Goal: Task Accomplishment & Management: Manage account settings

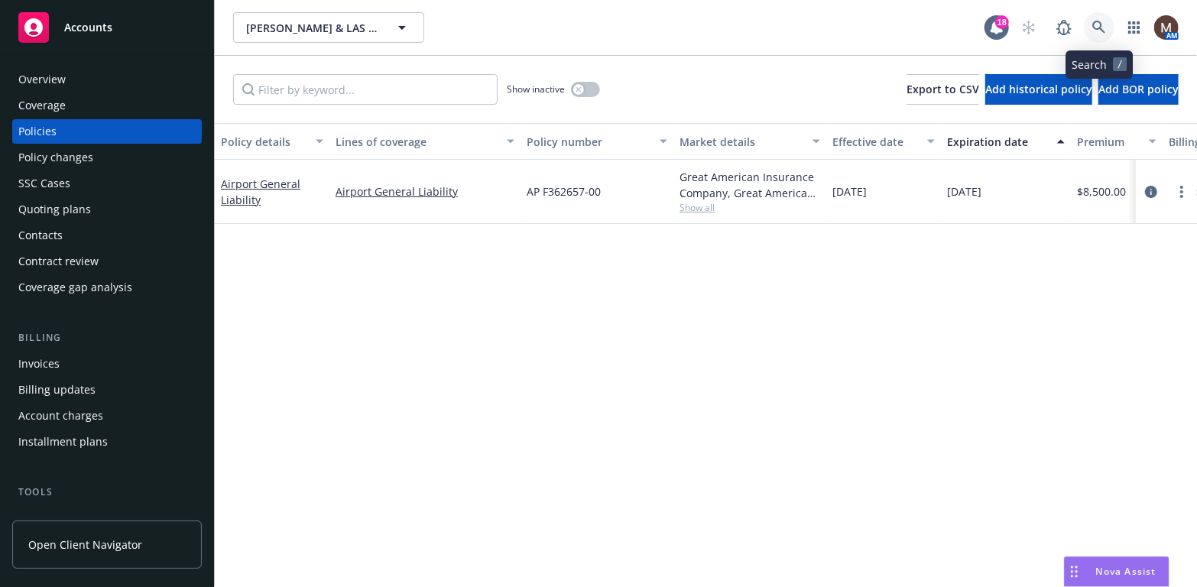
click at [1098, 19] on link at bounding box center [1099, 27] width 31 height 31
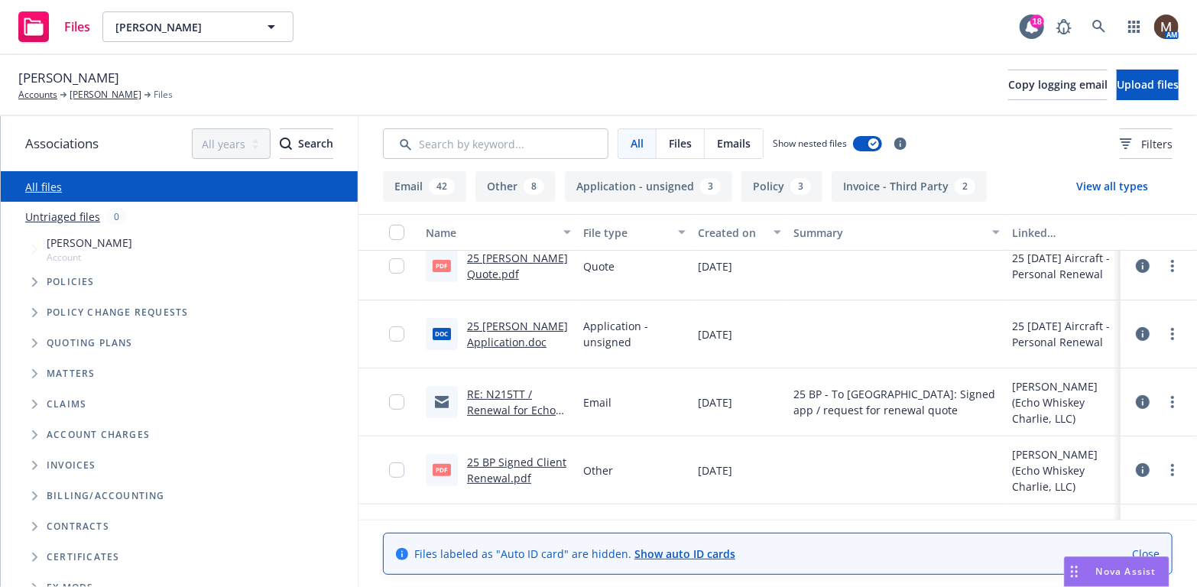
scroll to position [229, 0]
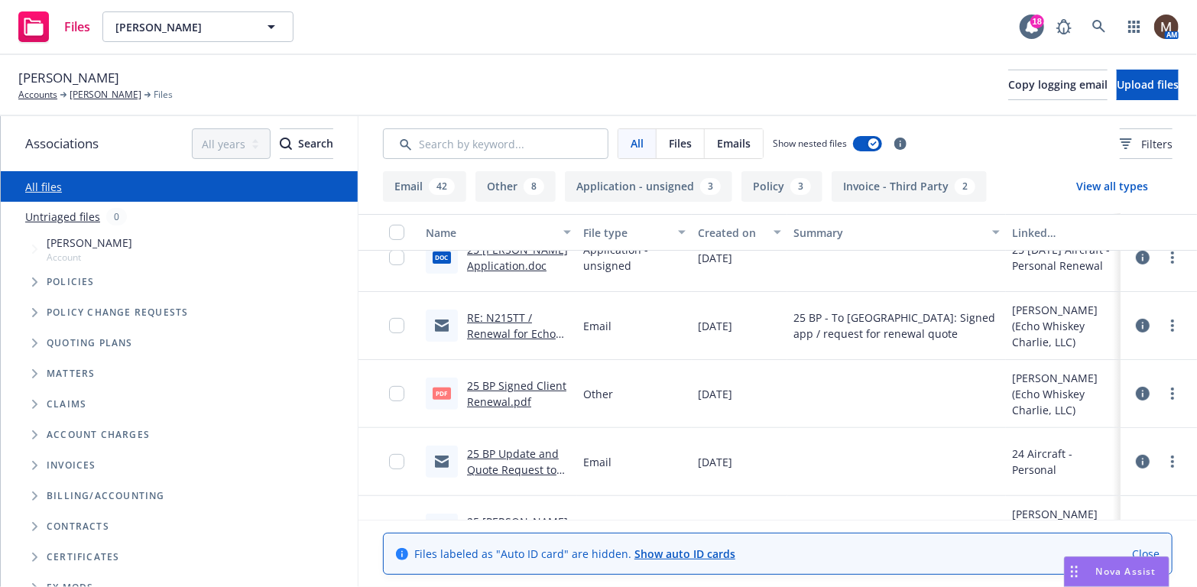
click at [508, 382] on link "25 BP Signed Client Renewal.pdf" at bounding box center [516, 393] width 99 height 31
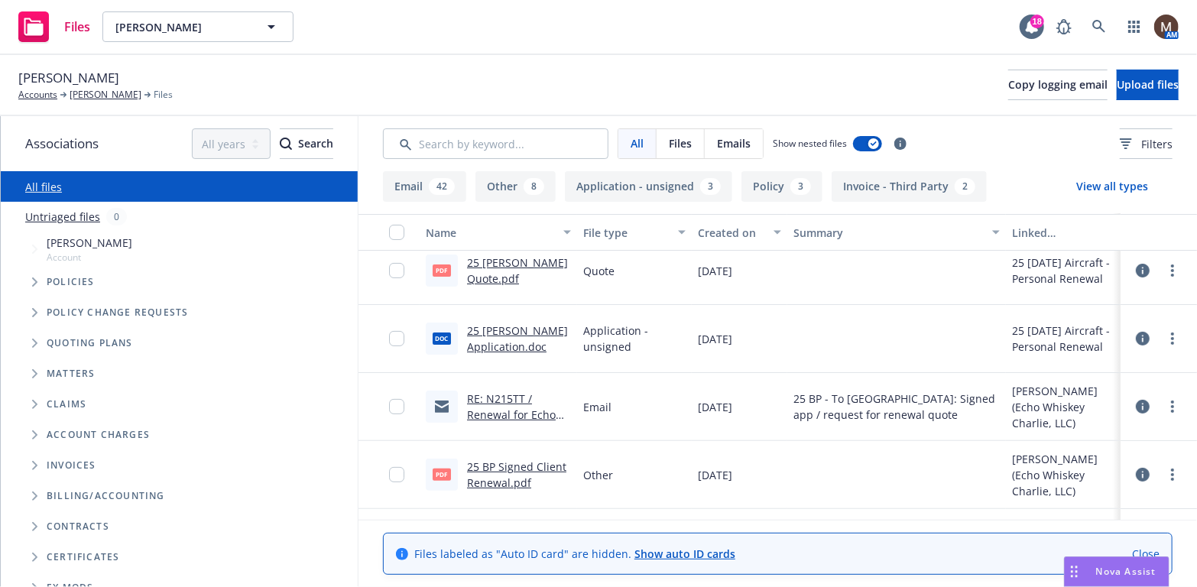
scroll to position [153, 0]
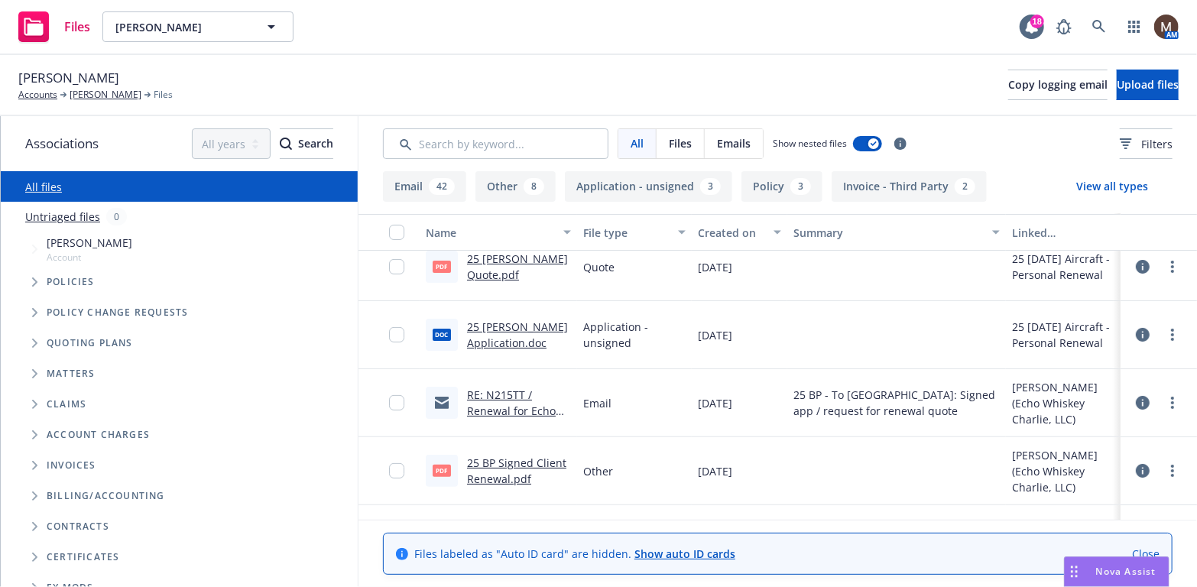
click at [502, 462] on link "25 BP Signed Client Renewal.pdf" at bounding box center [516, 471] width 99 height 31
click at [101, 91] on link "Eric Copley" at bounding box center [106, 95] width 72 height 14
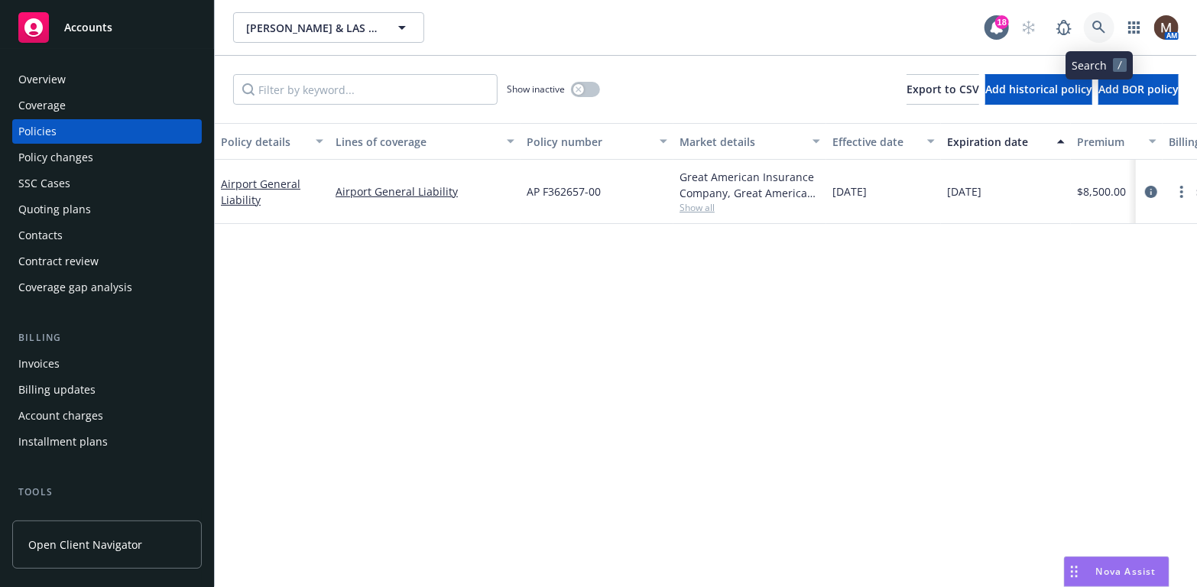
click at [1100, 28] on icon at bounding box center [1098, 27] width 13 height 13
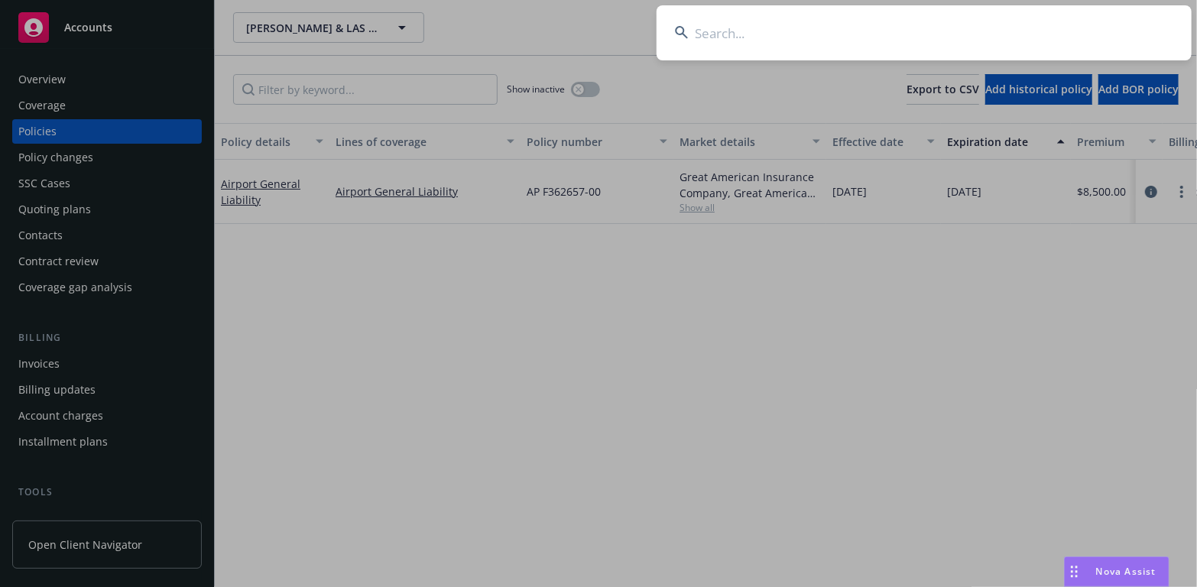
click at [730, 31] on input at bounding box center [924, 32] width 535 height 55
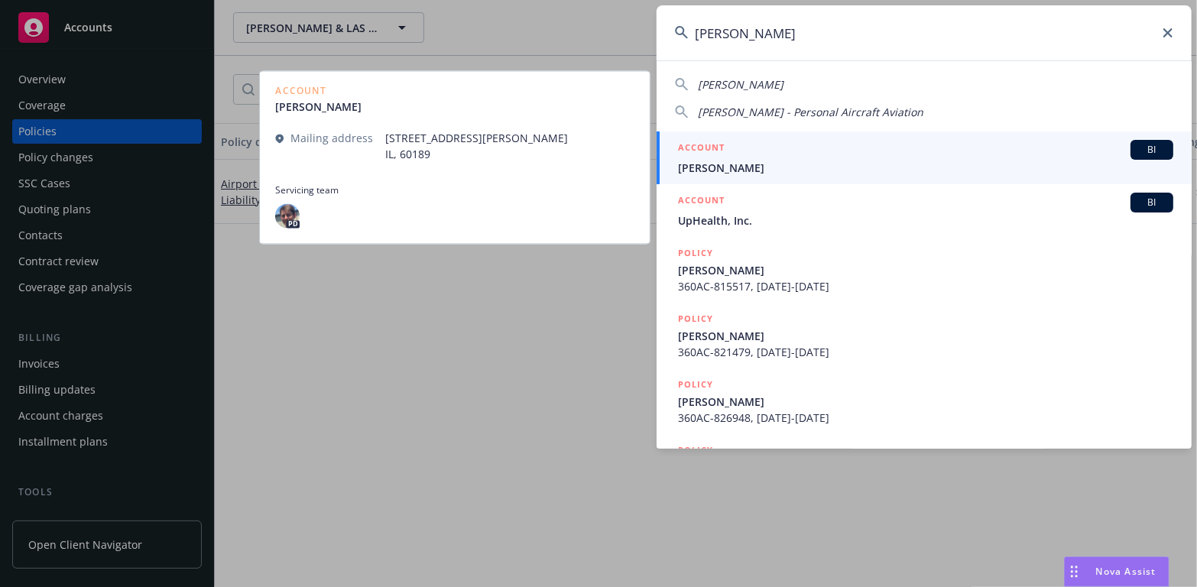
type input "thomas zumm"
click at [698, 169] on span "Thomas Zumm" at bounding box center [925, 168] width 495 height 16
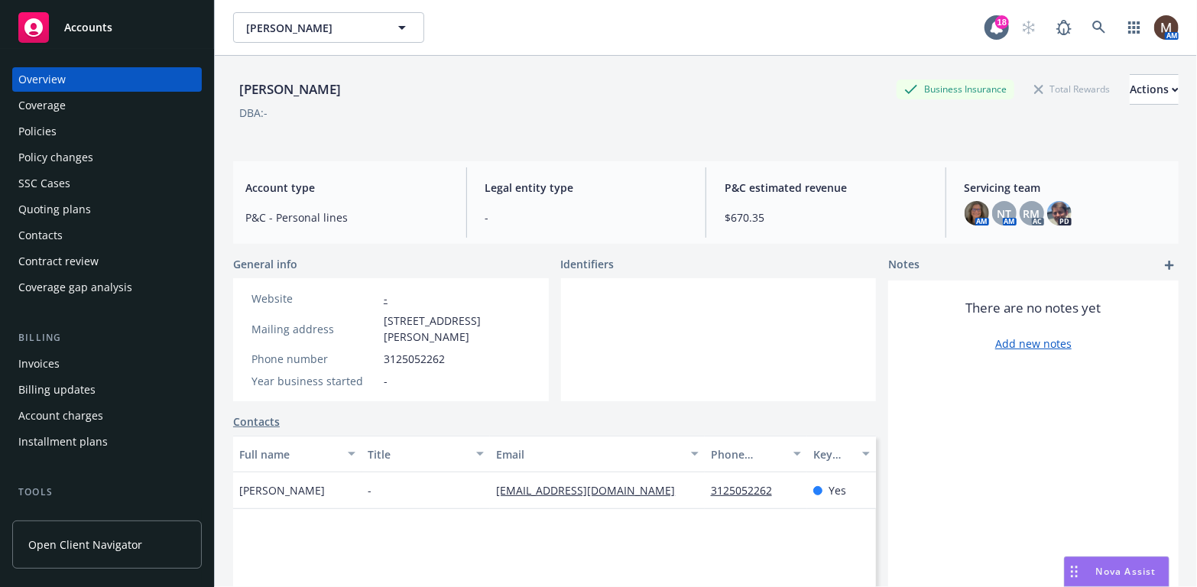
click at [63, 129] on div "Policies" at bounding box center [106, 131] width 177 height 24
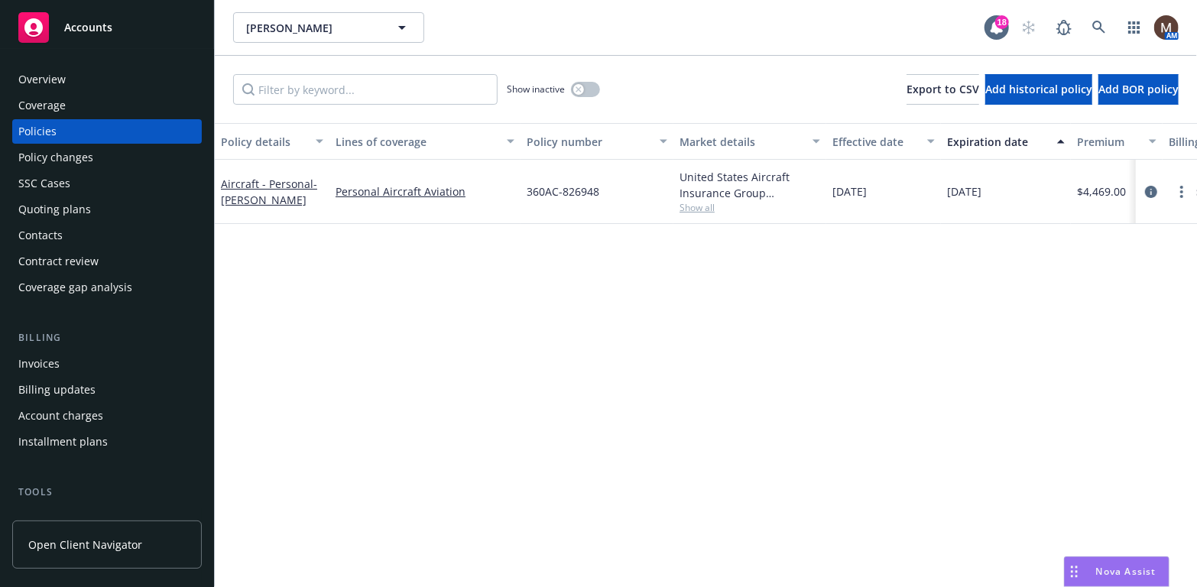
click at [47, 365] on div "Invoices" at bounding box center [38, 364] width 41 height 24
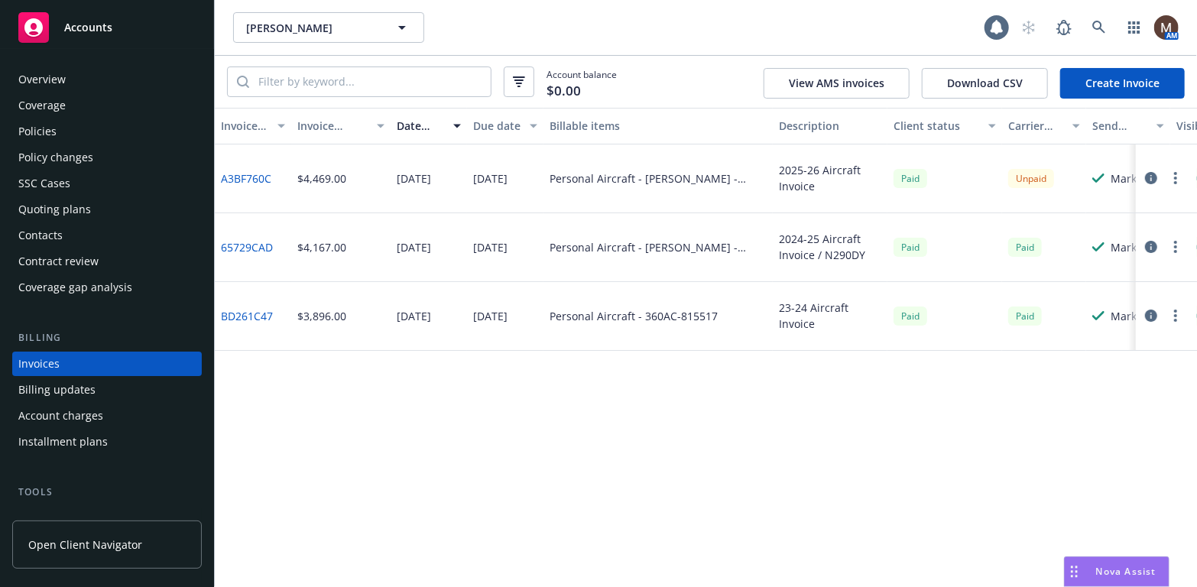
scroll to position [45, 0]
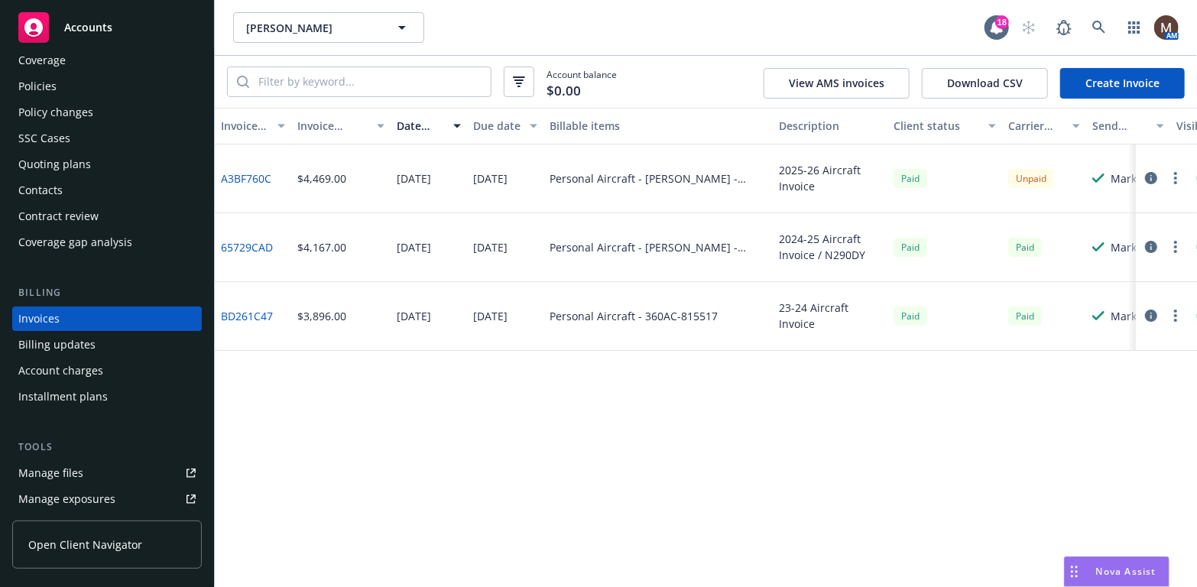
click at [52, 87] on div "Policies" at bounding box center [37, 86] width 38 height 24
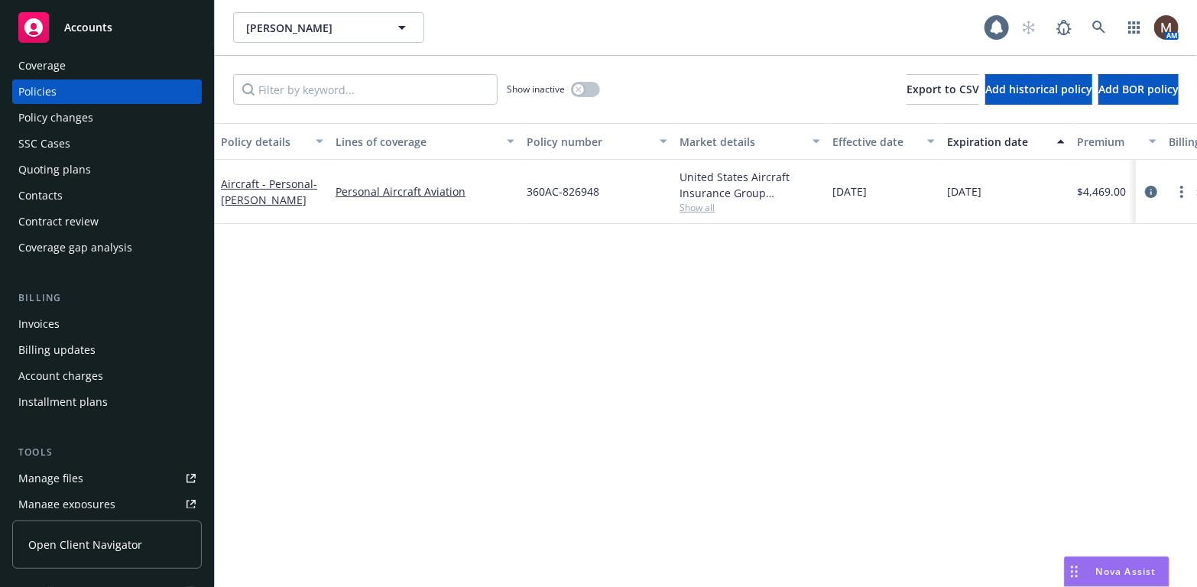
scroll to position [76, 0]
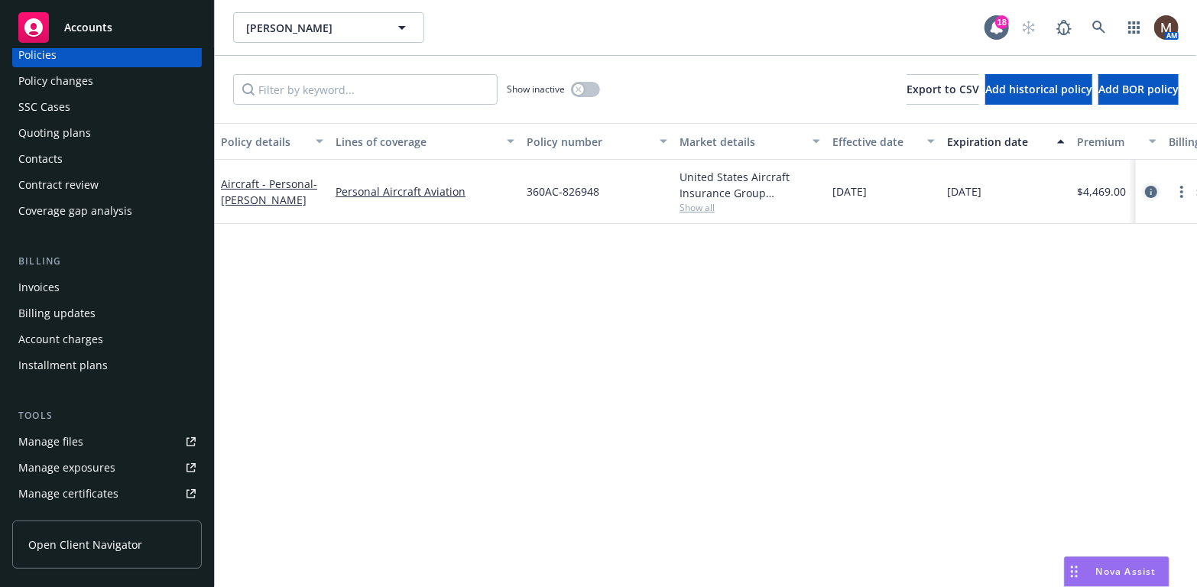
click at [1151, 186] on icon "circleInformation" at bounding box center [1151, 192] width 12 height 12
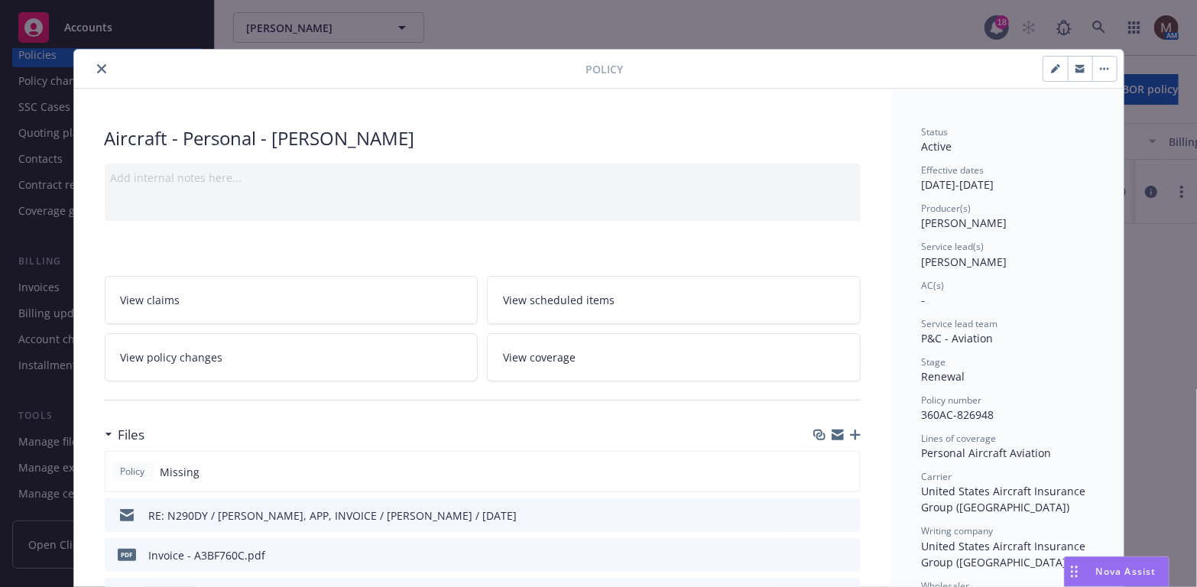
click at [97, 70] on icon "close" at bounding box center [101, 68] width 9 height 9
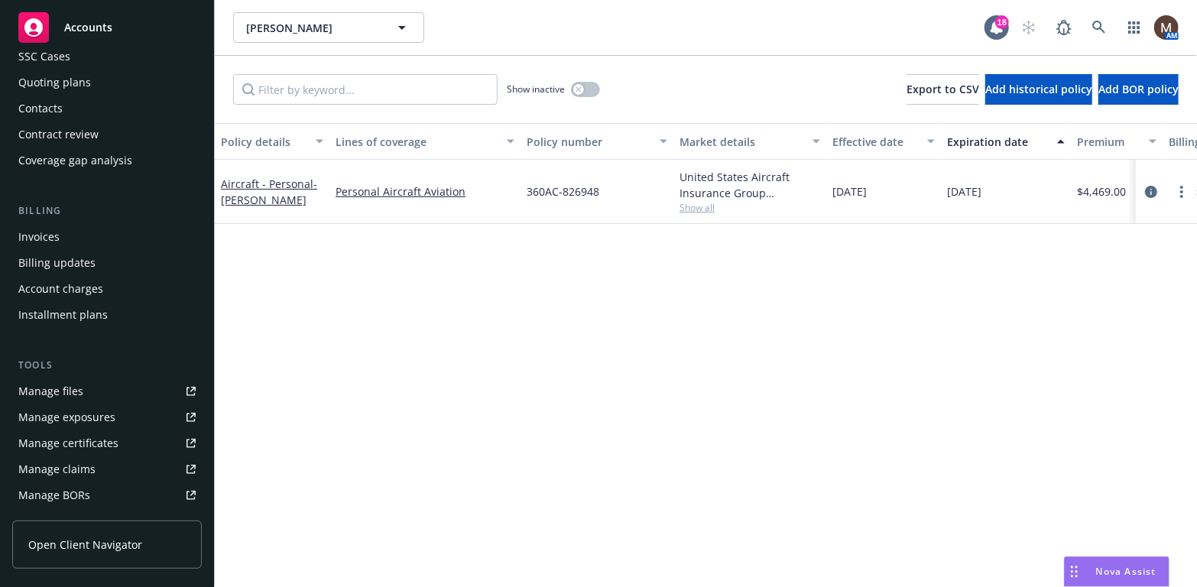
scroll to position [153, 0]
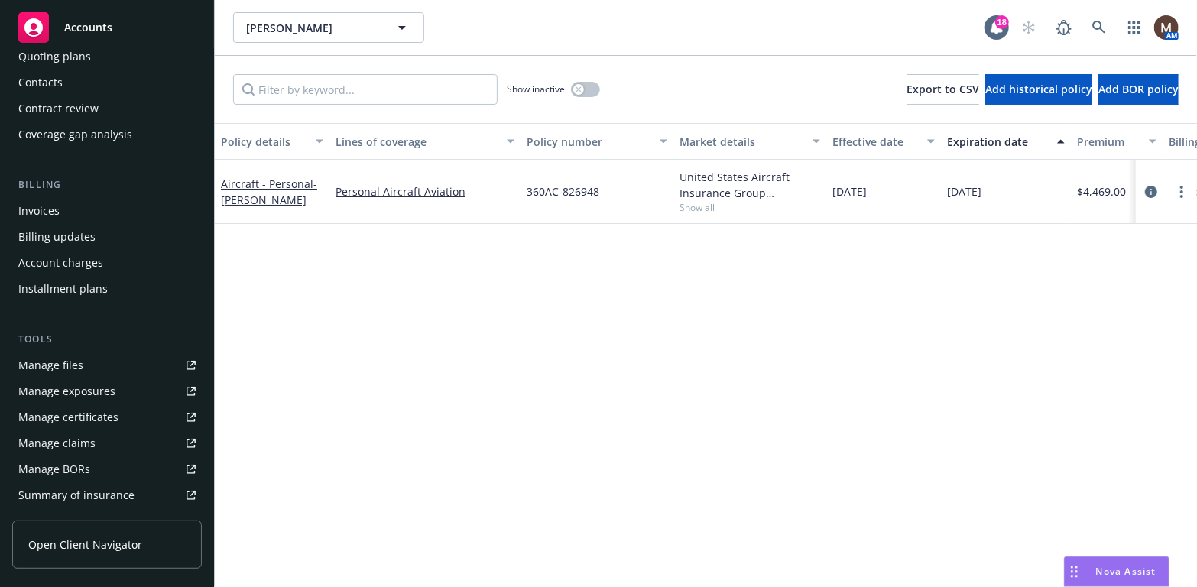
click at [70, 367] on div "Manage files" at bounding box center [50, 365] width 65 height 24
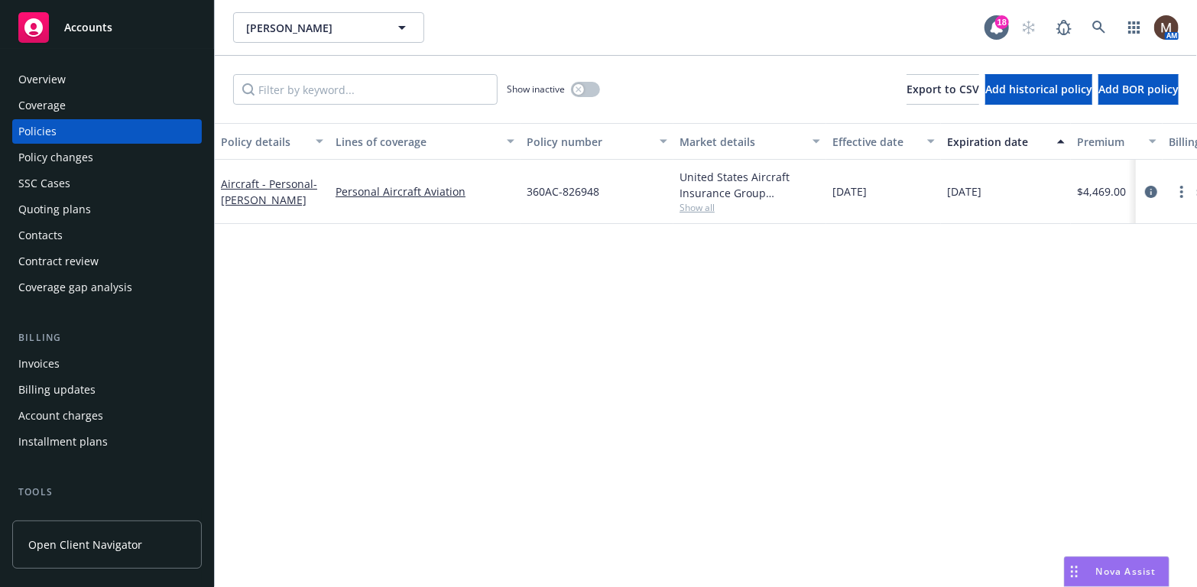
scroll to position [153, 0]
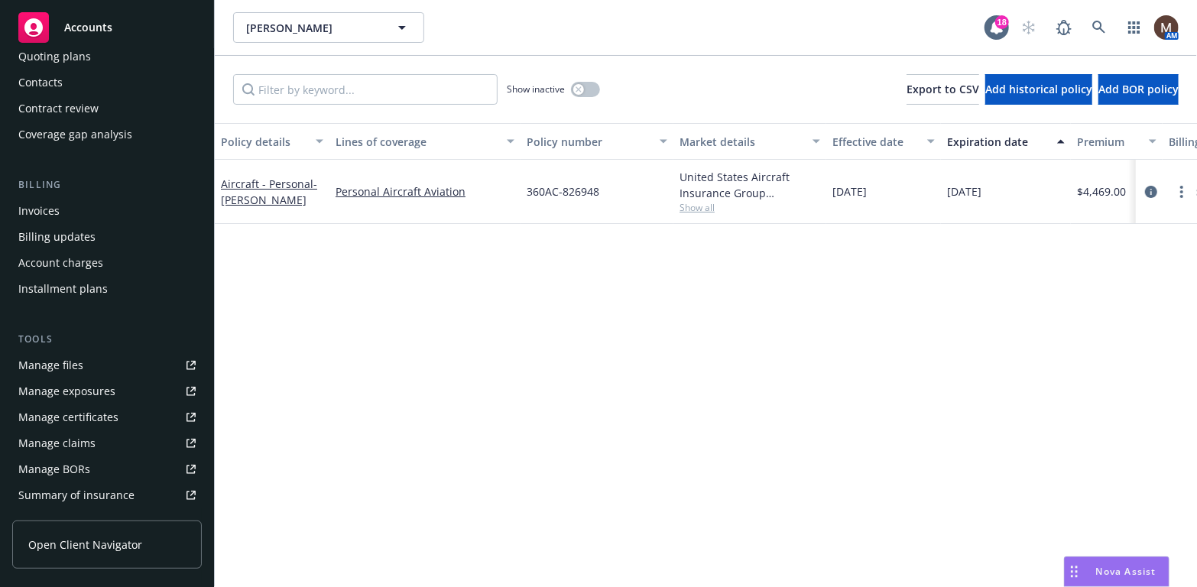
click at [70, 363] on div "Manage files" at bounding box center [50, 365] width 65 height 24
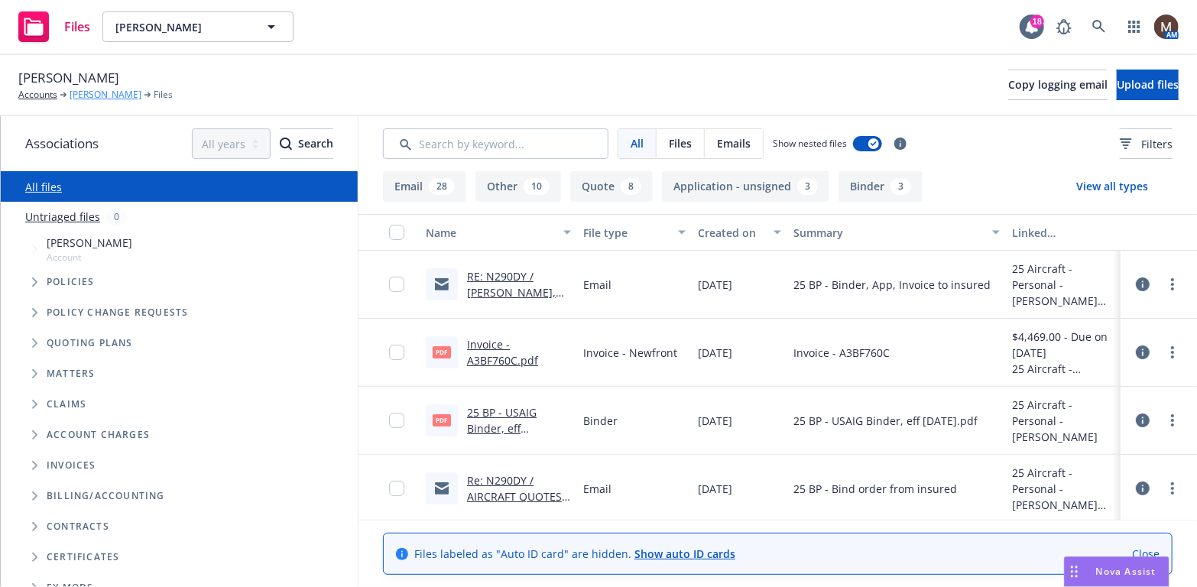
click at [106, 92] on link "[PERSON_NAME]" at bounding box center [106, 95] width 72 height 14
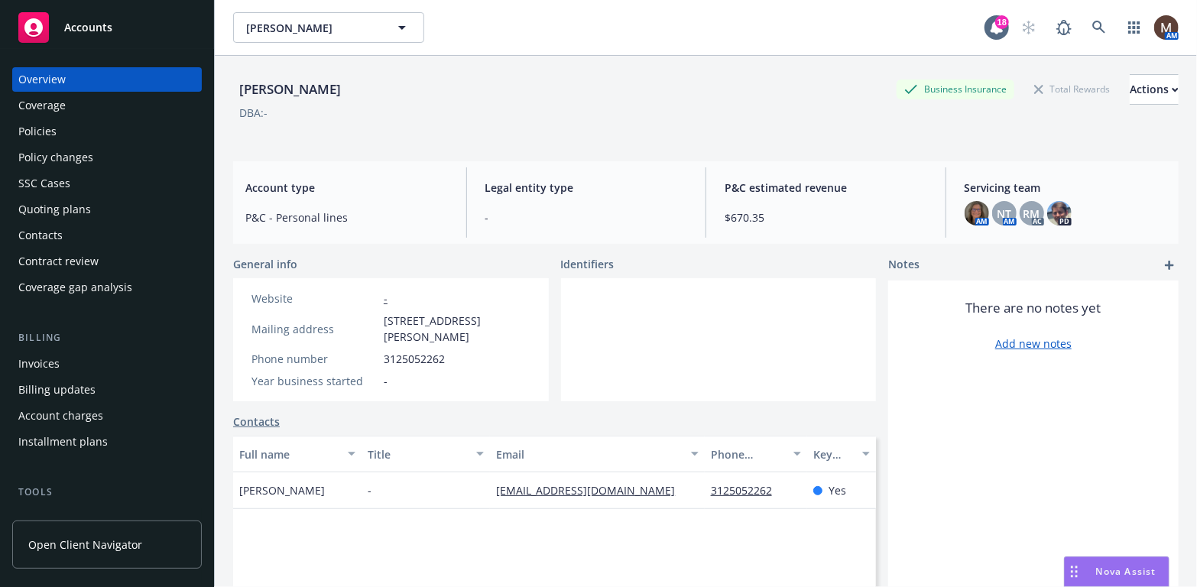
click at [33, 118] on div "Overview Coverage Policies Policy changes SSC Cases Quoting plans Contacts Cont…" at bounding box center [107, 183] width 190 height 232
click at [63, 135] on div "Policies" at bounding box center [106, 131] width 177 height 24
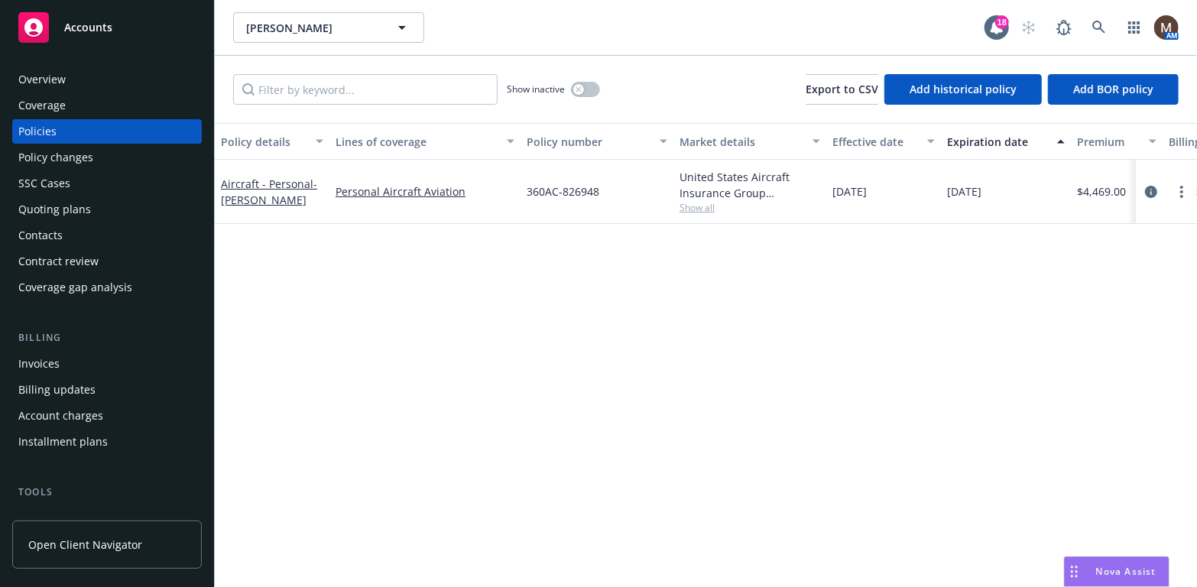
scroll to position [76, 0]
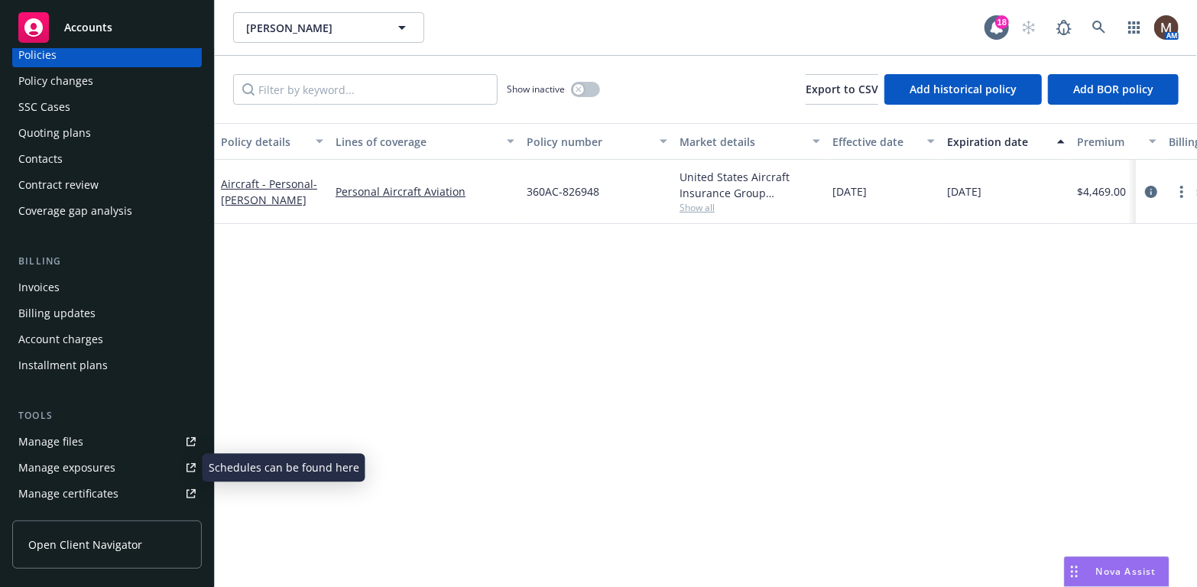
click at [75, 440] on div "Manage files" at bounding box center [50, 442] width 65 height 24
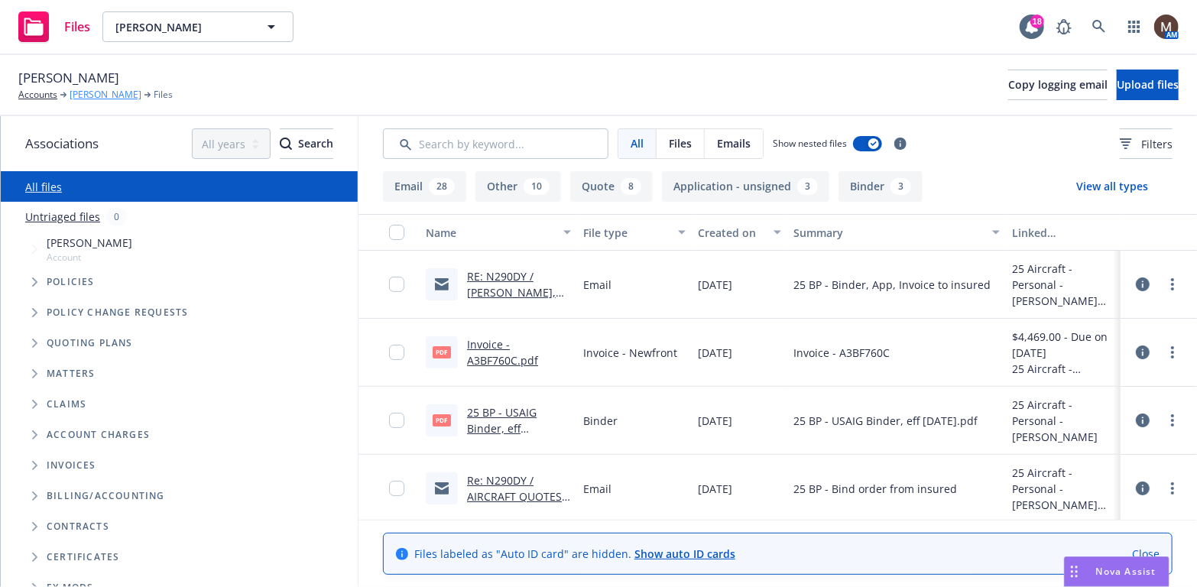
click at [121, 92] on link "[PERSON_NAME]" at bounding box center [106, 95] width 72 height 14
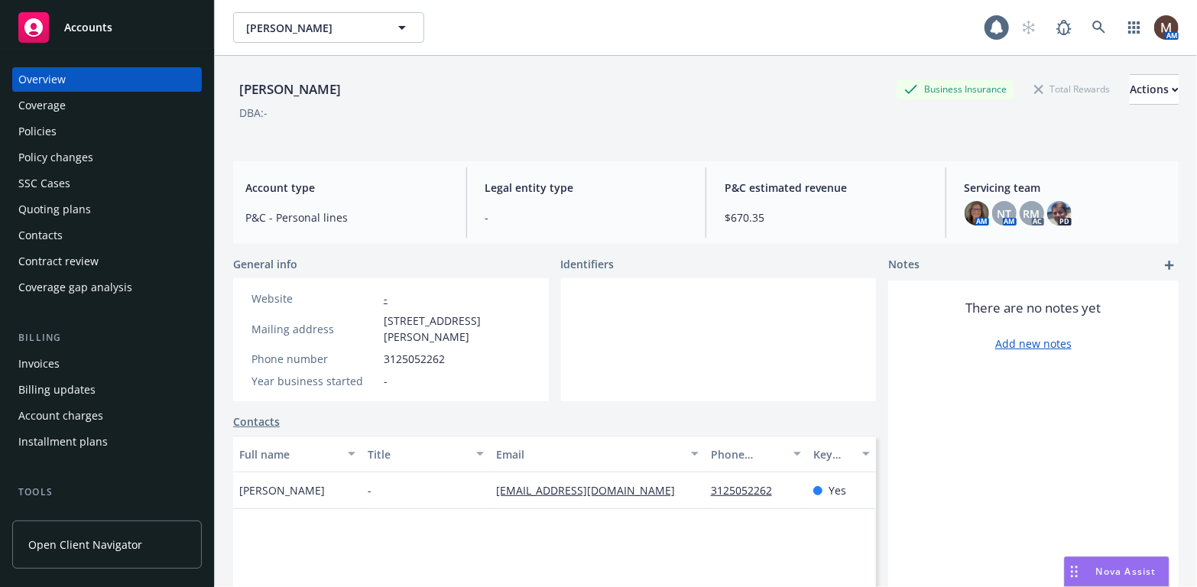
click at [59, 132] on div "Policies" at bounding box center [106, 131] width 177 height 24
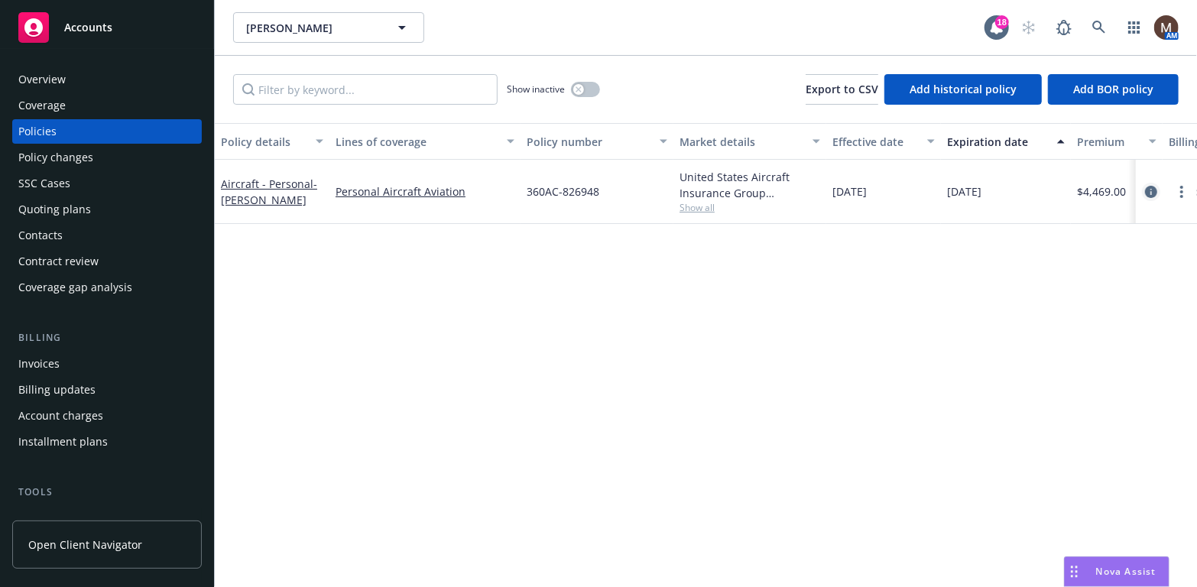
click at [1150, 188] on icon "circleInformation" at bounding box center [1151, 192] width 12 height 12
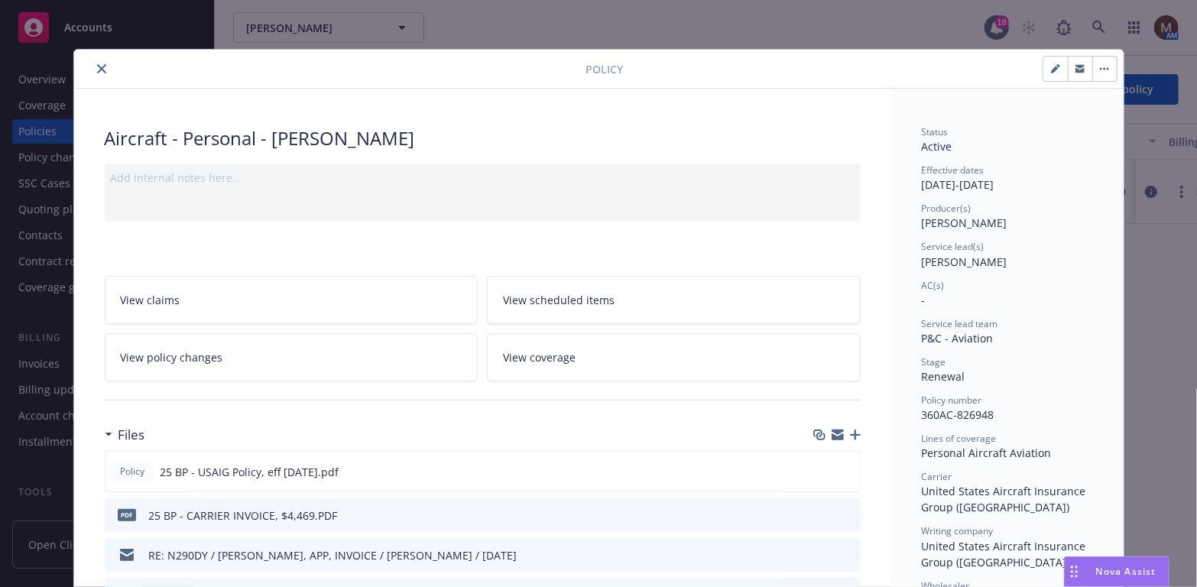
click at [97, 65] on icon "close" at bounding box center [101, 68] width 9 height 9
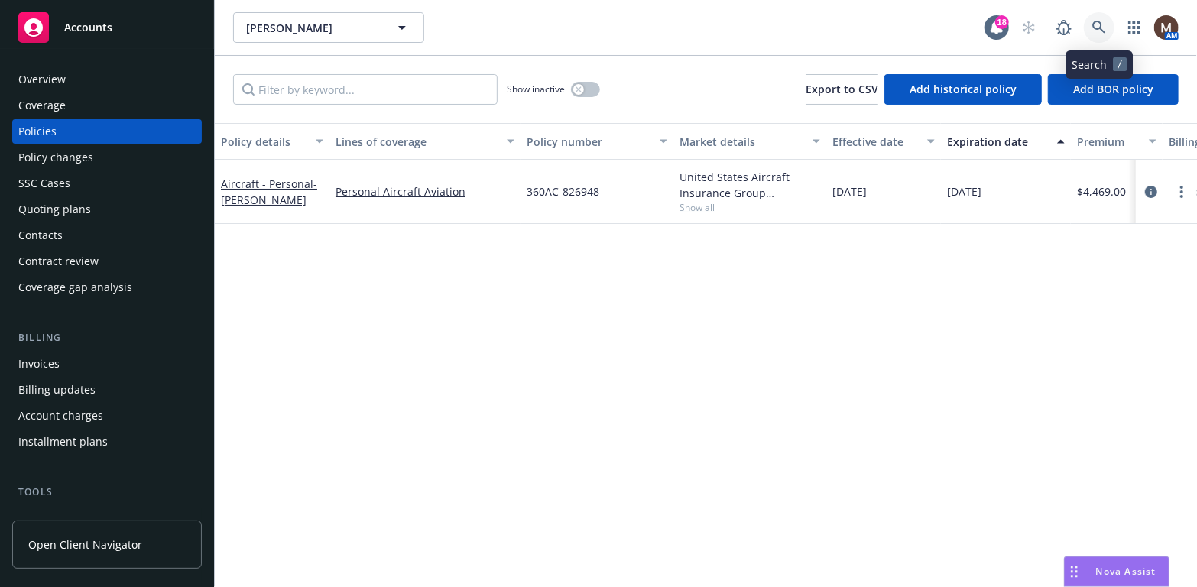
click at [1098, 21] on icon at bounding box center [1099, 28] width 14 height 14
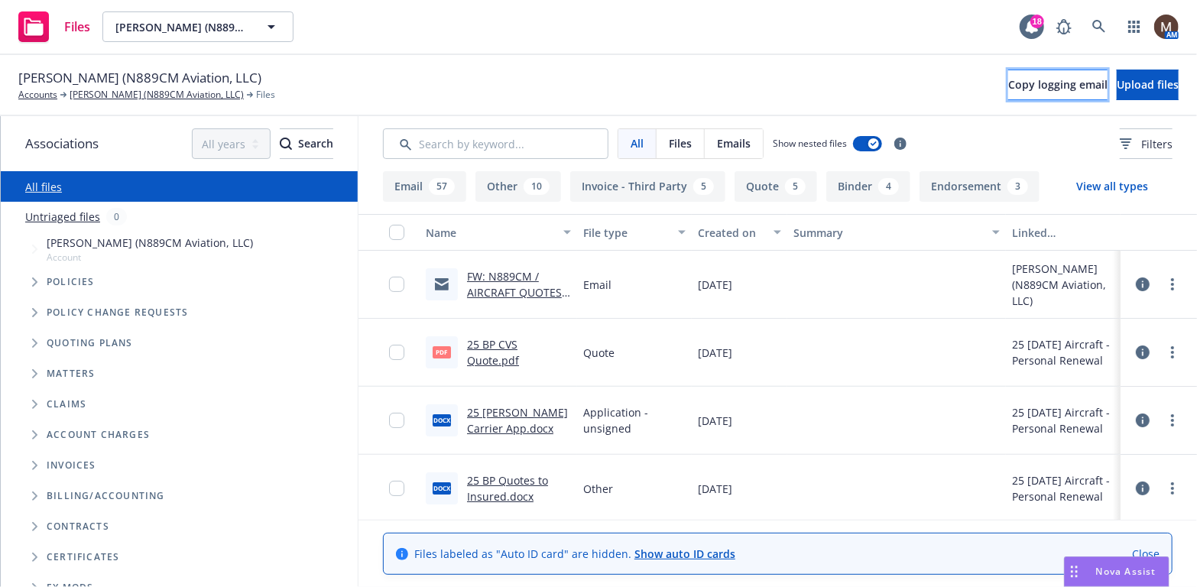
click at [1008, 79] on span "Copy logging email" at bounding box center [1057, 84] width 99 height 15
drag, startPoint x: 180, startPoint y: 92, endPoint x: 177, endPoint y: 117, distance: 24.6
click at [180, 92] on link "[PERSON_NAME] (N889CM Aviation, LLC)" at bounding box center [157, 95] width 174 height 14
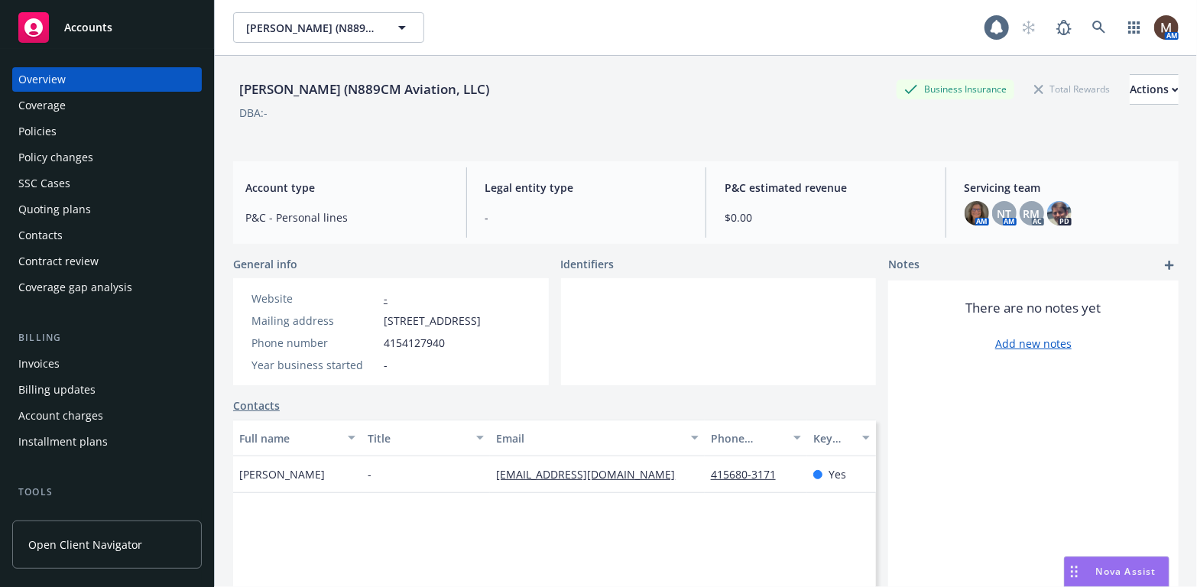
click at [59, 126] on div "Policies" at bounding box center [106, 131] width 177 height 24
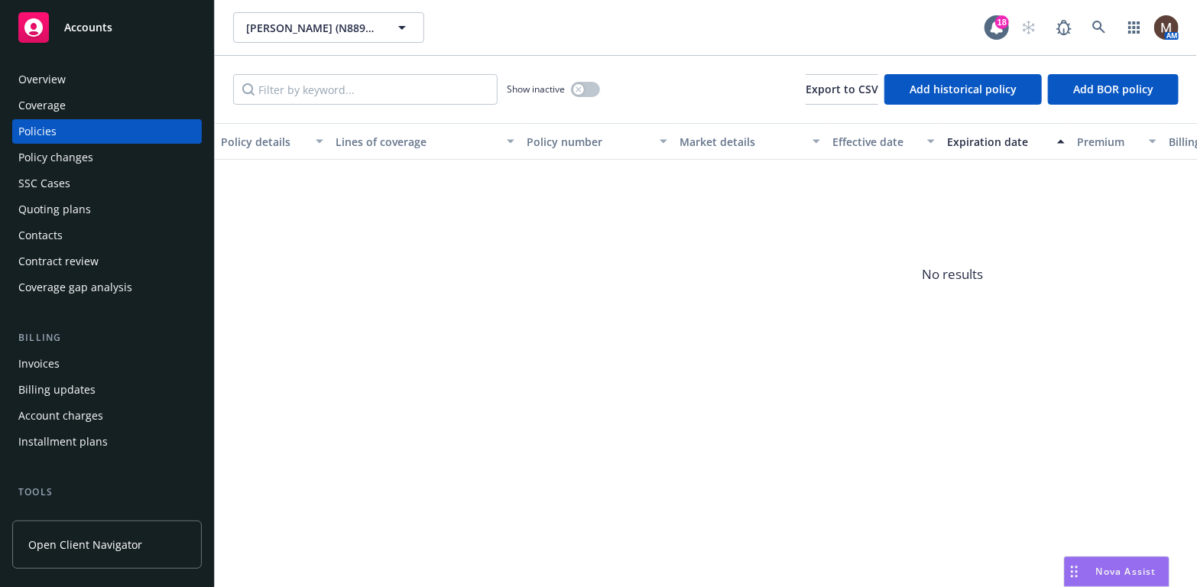
click at [70, 235] on div "Contacts" at bounding box center [106, 235] width 177 height 24
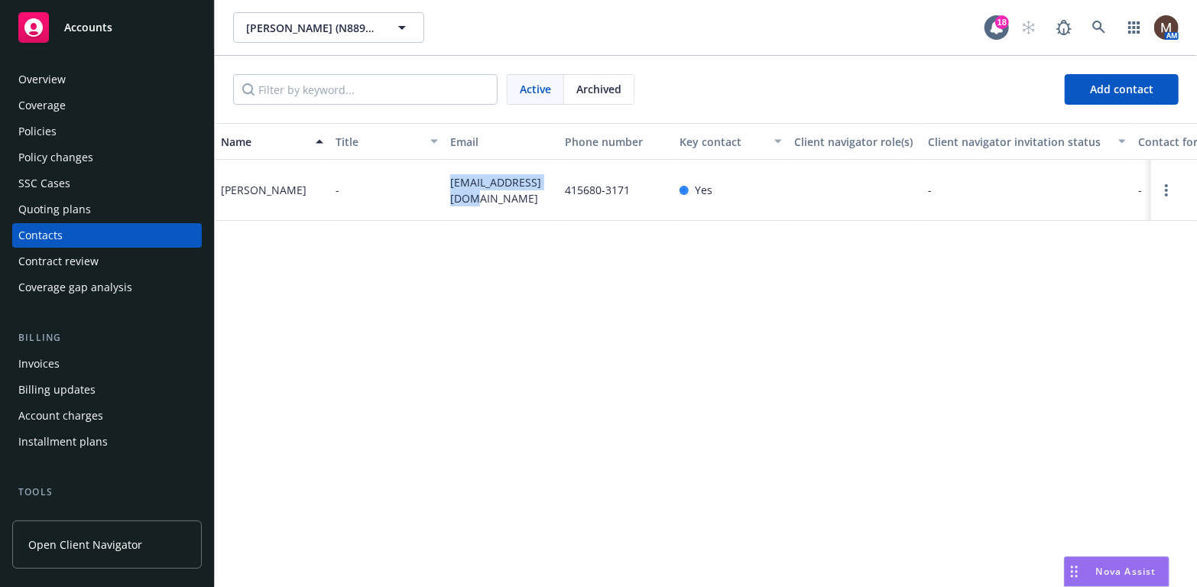
drag, startPoint x: 462, startPoint y: 208, endPoint x: 448, endPoint y: 190, distance: 22.3
click at [448, 190] on div "[EMAIL_ADDRESS][DOMAIN_NAME]" at bounding box center [501, 190] width 115 height 61
copy span "[EMAIL_ADDRESS][DOMAIN_NAME]"
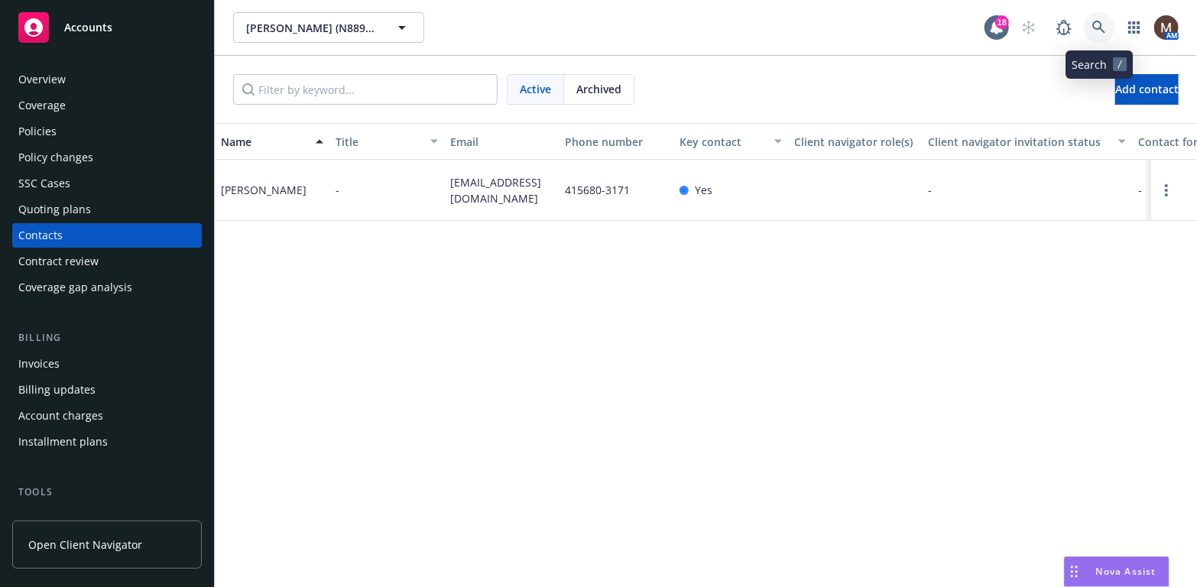
click at [1100, 23] on icon at bounding box center [1098, 27] width 13 height 13
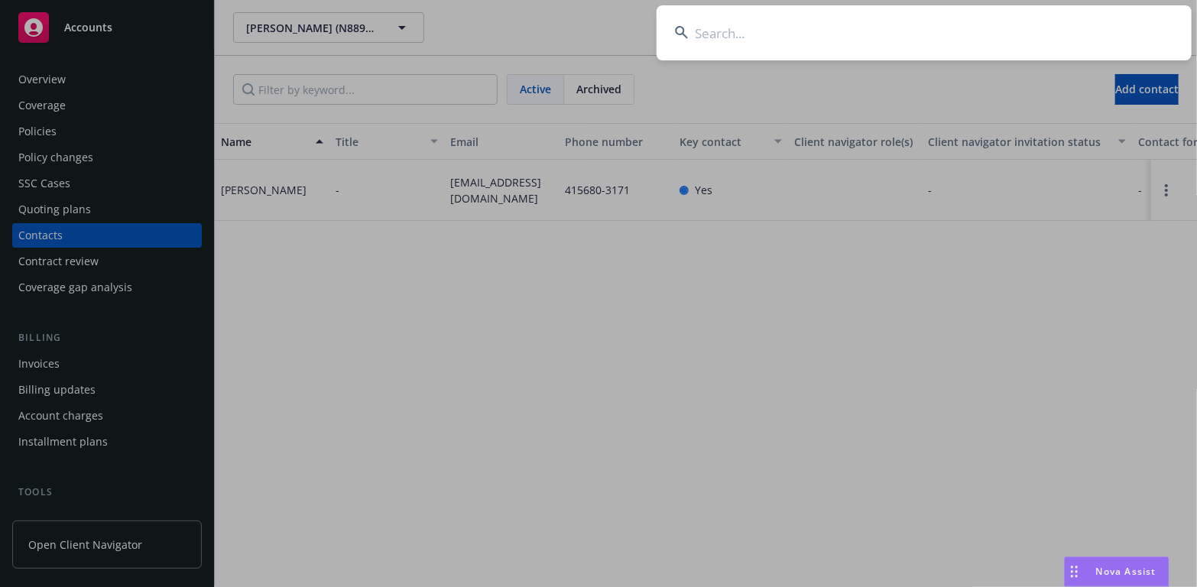
click at [728, 29] on input at bounding box center [924, 32] width 535 height 55
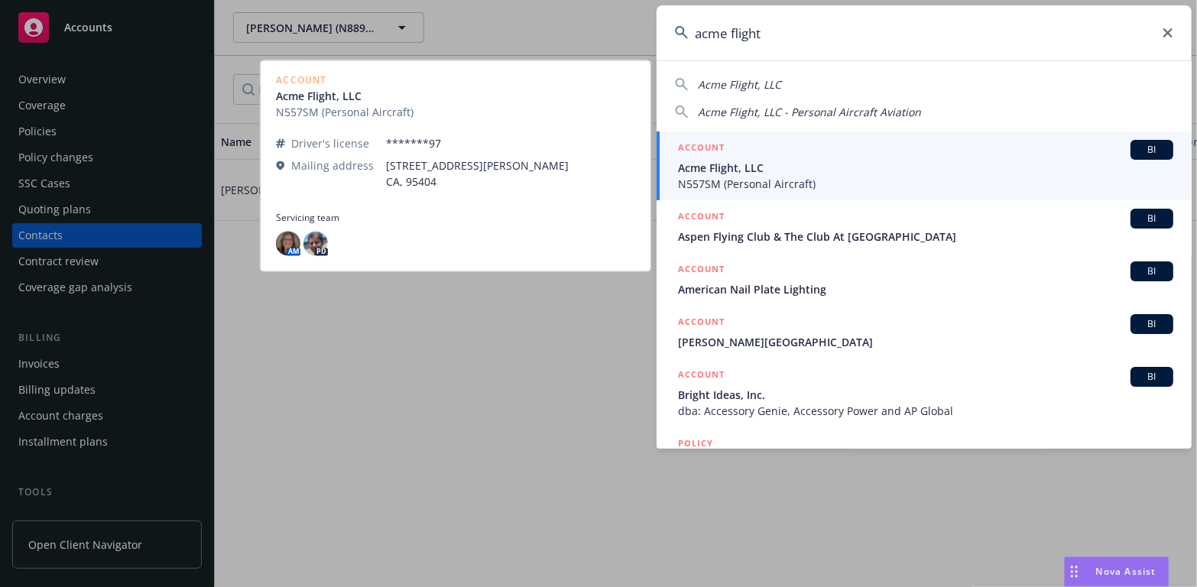
type input "acme flight"
click at [702, 165] on span "Acme Flight, LLC" at bounding box center [925, 168] width 495 height 16
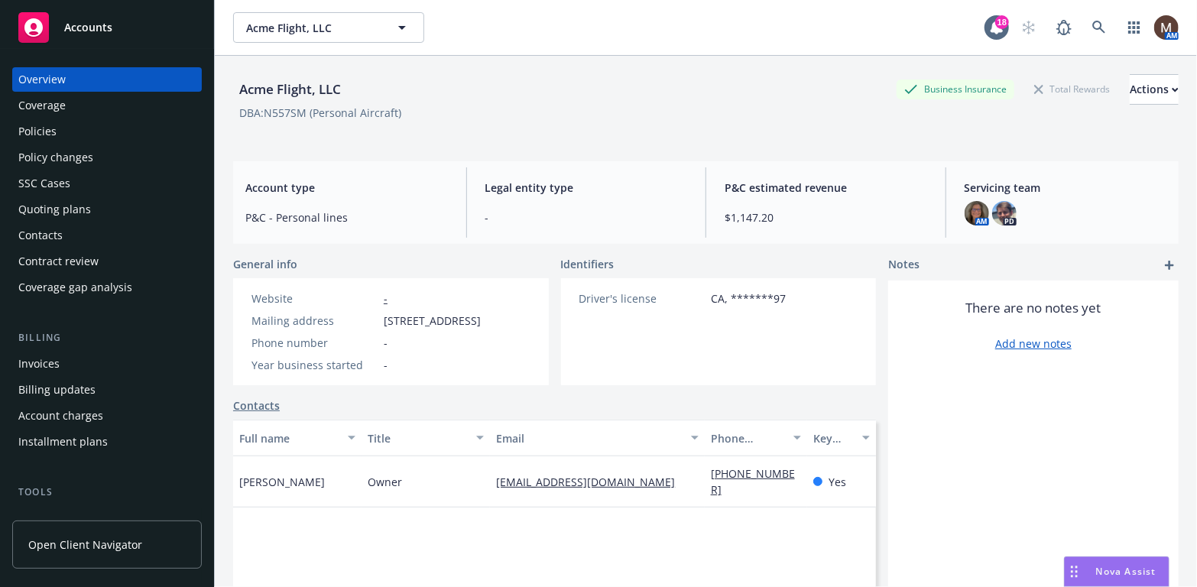
click at [52, 131] on div "Policies" at bounding box center [37, 131] width 38 height 24
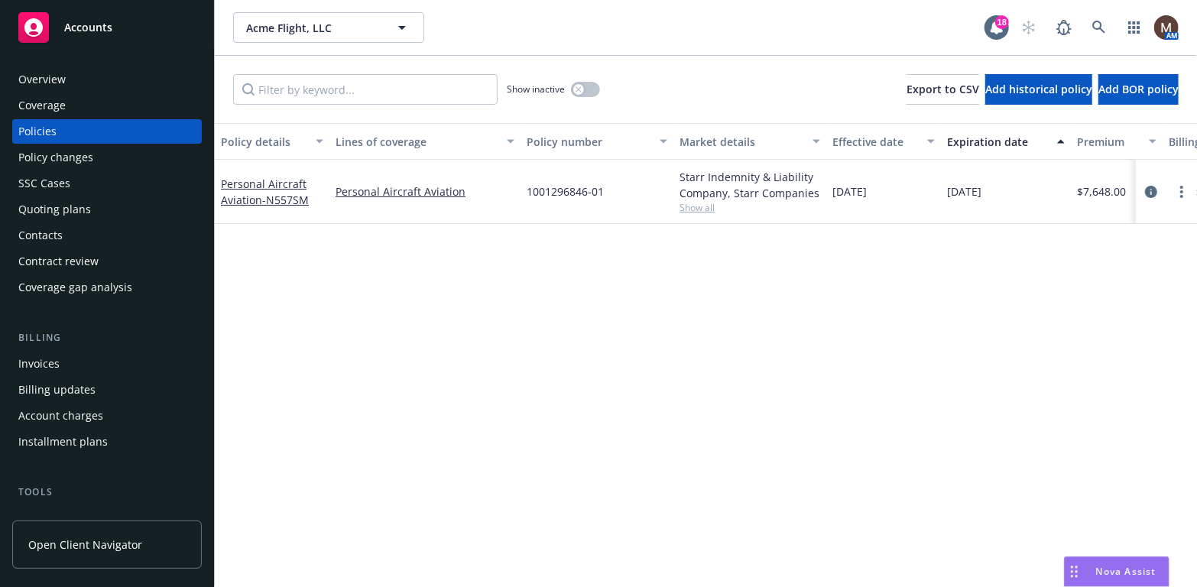
click at [76, 79] on div "Overview" at bounding box center [106, 79] width 177 height 24
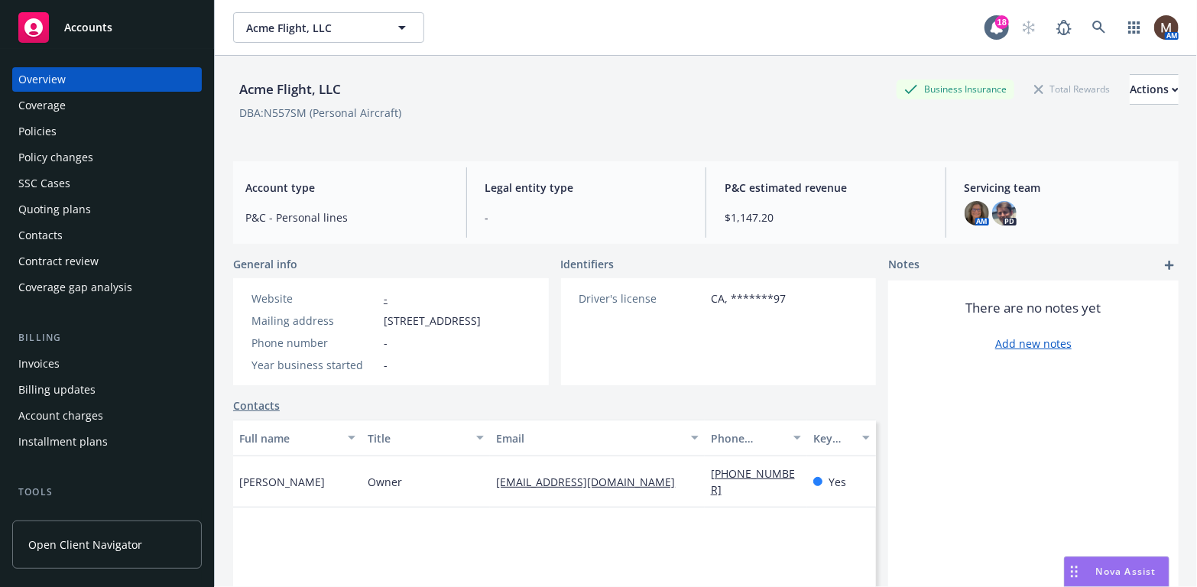
click at [41, 126] on div "Policies" at bounding box center [37, 131] width 38 height 24
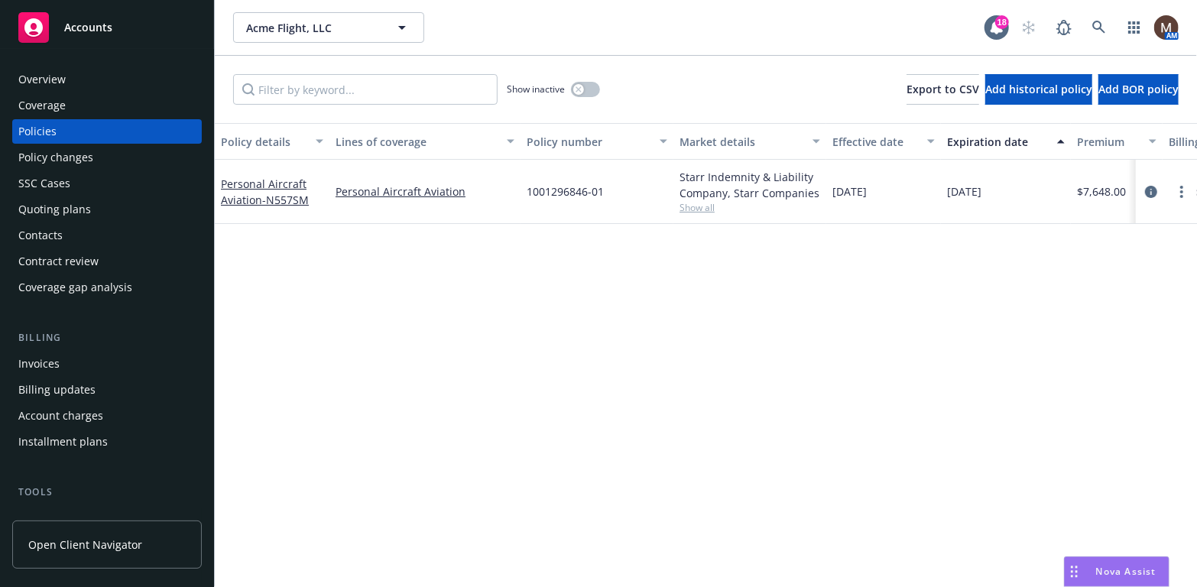
click at [73, 125] on div "Policies" at bounding box center [106, 131] width 177 height 24
click at [403, 23] on icon "button" at bounding box center [402, 27] width 18 height 18
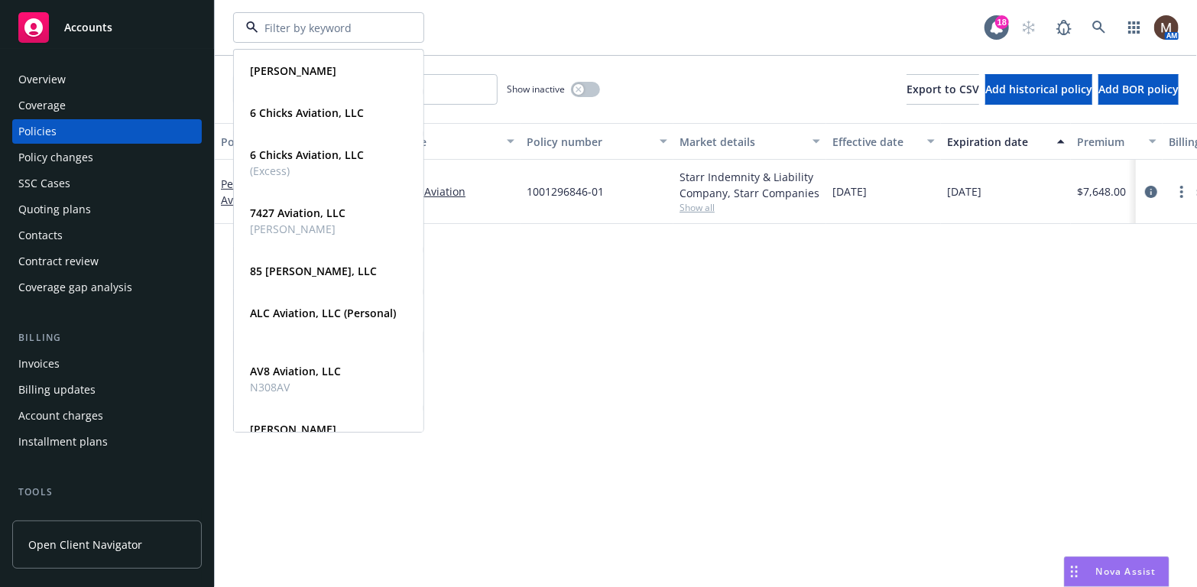
click at [674, 426] on div "Policy details Lines of coverage Policy number Market details Effective date Ex…" at bounding box center [706, 355] width 982 height 464
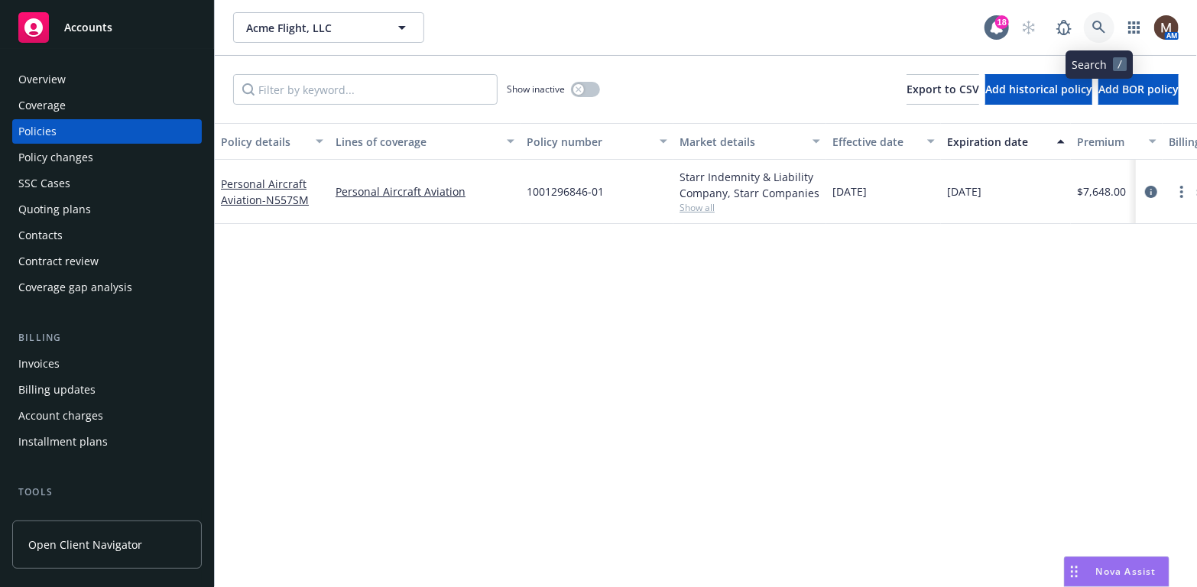
click at [1099, 25] on icon at bounding box center [1099, 28] width 14 height 14
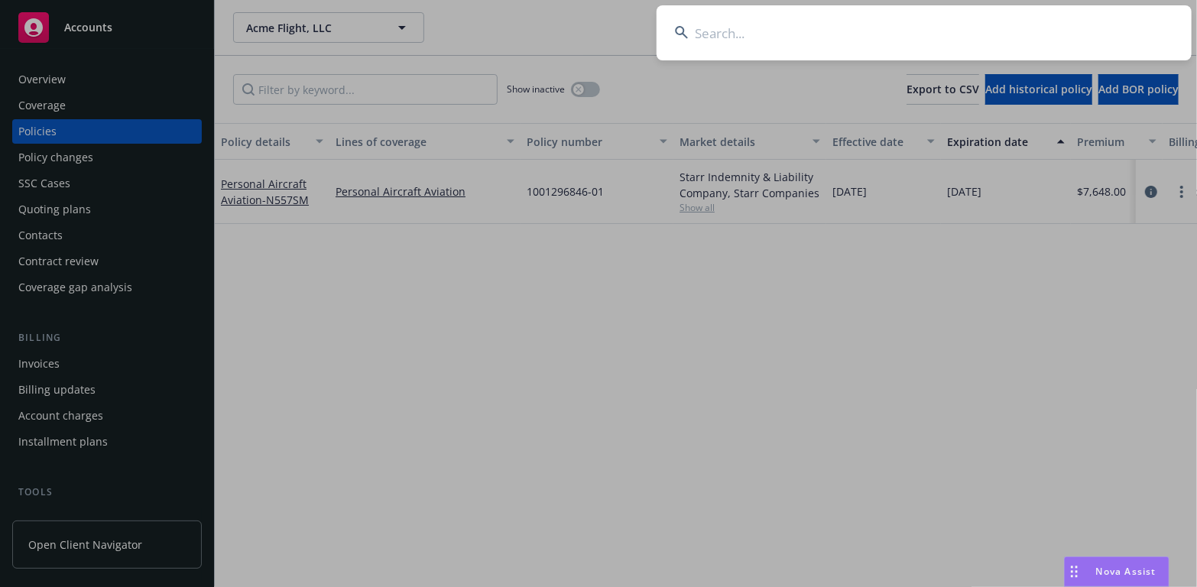
click at [713, 37] on input at bounding box center [924, 32] width 535 height 55
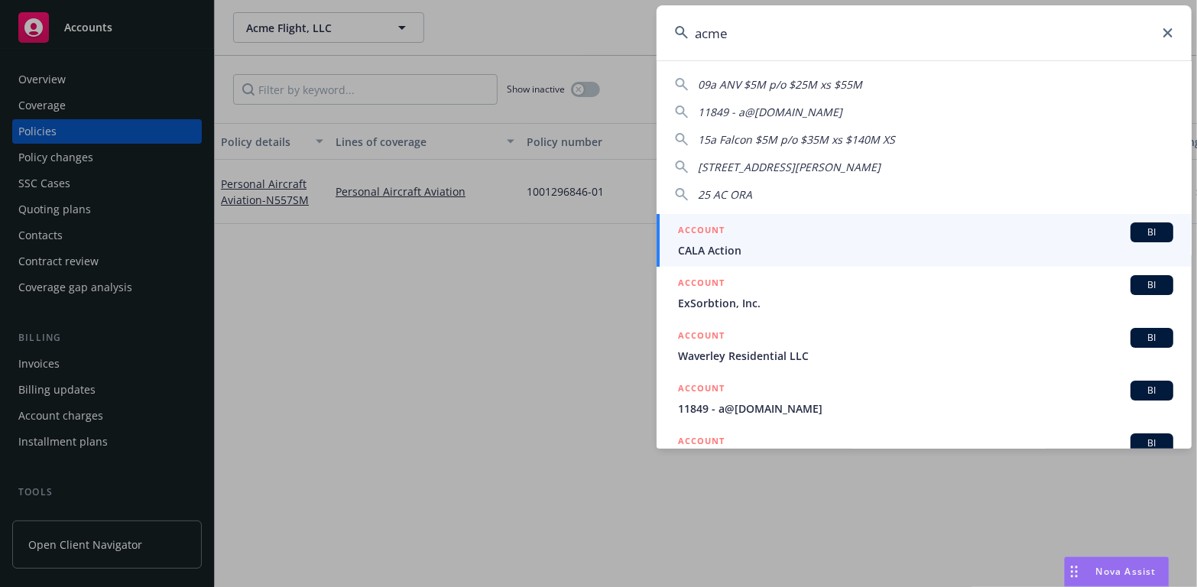
type input "acme"
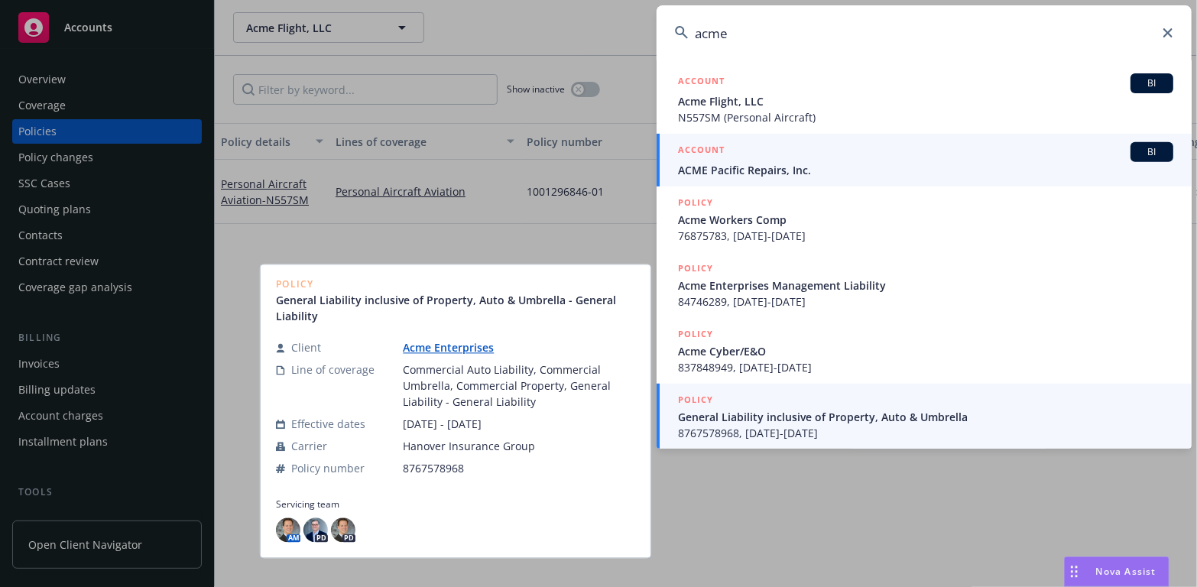
scroll to position [398, 0]
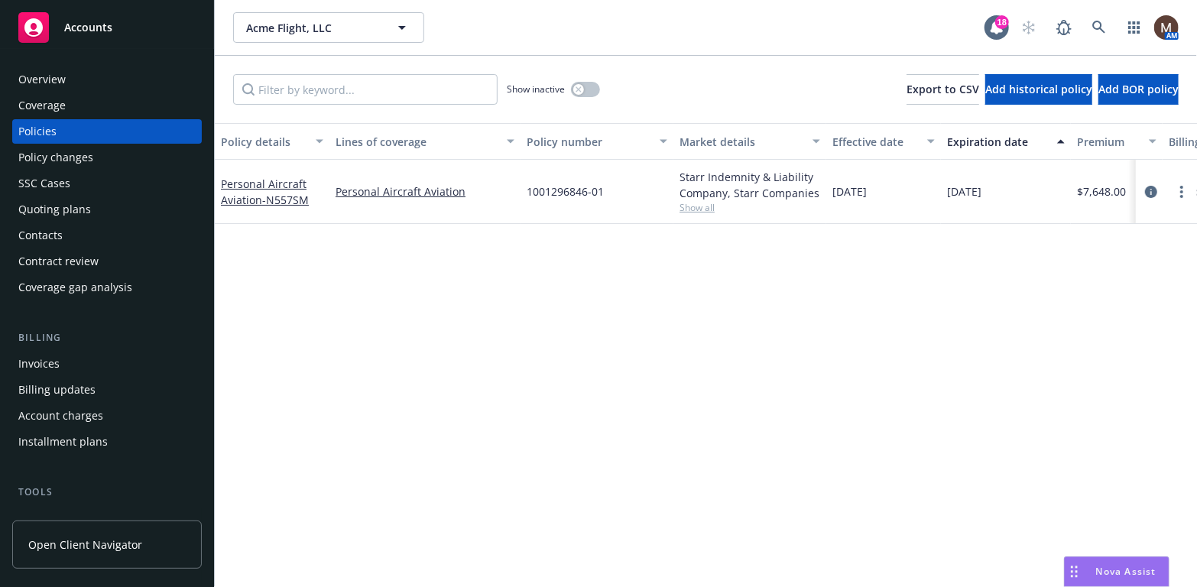
click at [44, 126] on div "Policies" at bounding box center [37, 131] width 38 height 24
click at [1095, 23] on icon at bounding box center [1099, 28] width 14 height 14
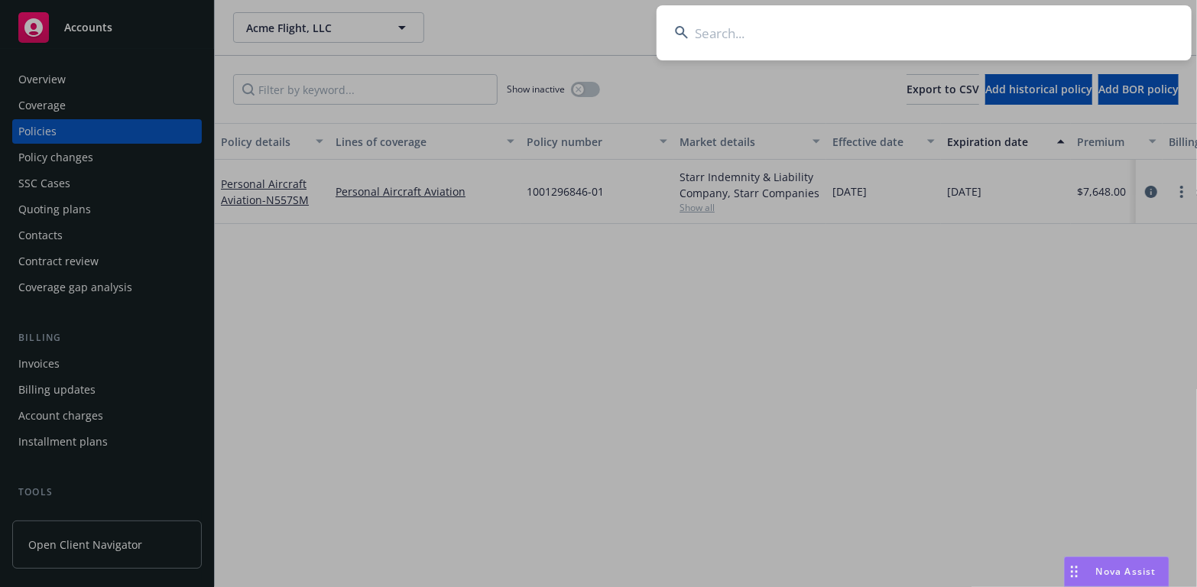
click at [700, 30] on input at bounding box center [924, 32] width 535 height 55
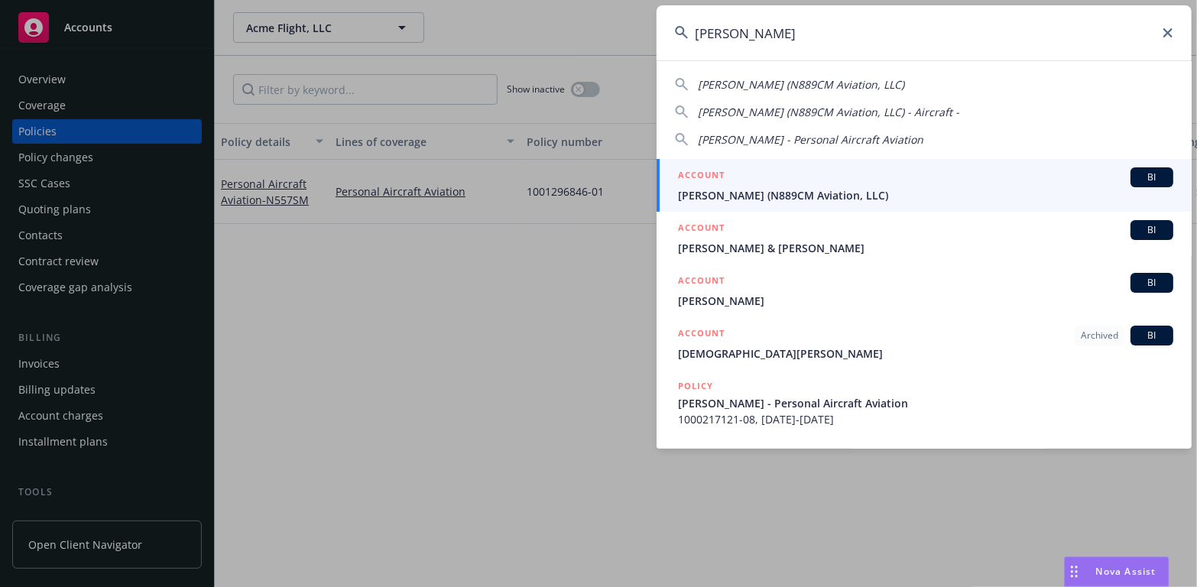
type input "[PERSON_NAME]"
click at [715, 189] on span "[PERSON_NAME] (N889CM Aviation, LLC)" at bounding box center [925, 195] width 495 height 16
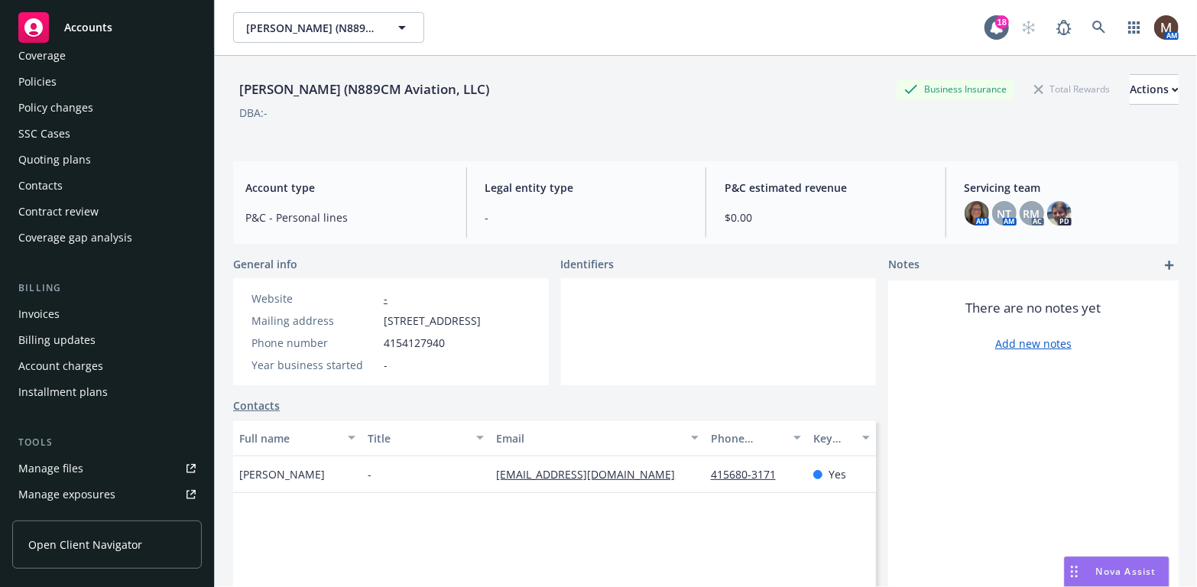
scroll to position [76, 0]
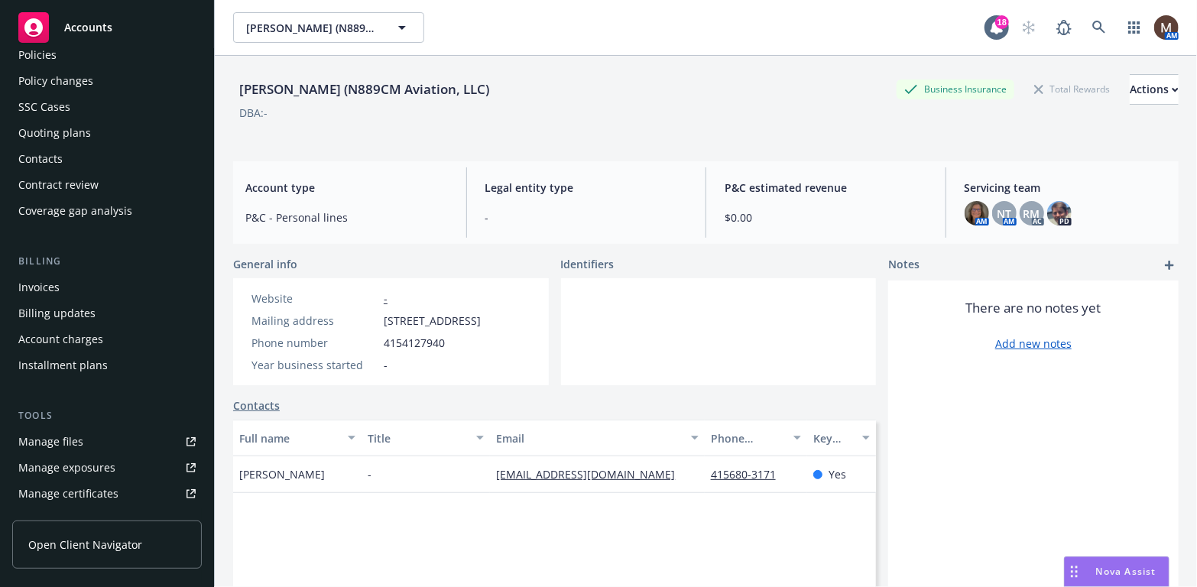
click at [76, 442] on div "Manage files" at bounding box center [50, 442] width 65 height 24
